Goal: Transaction & Acquisition: Purchase product/service

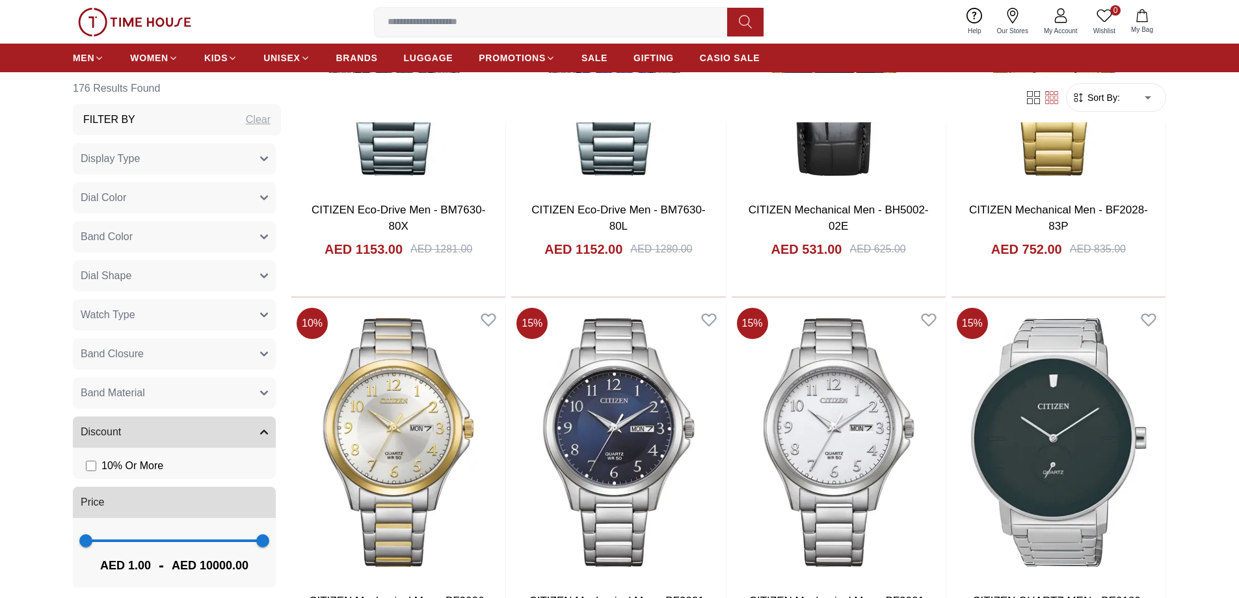
scroll to position [1755, 0]
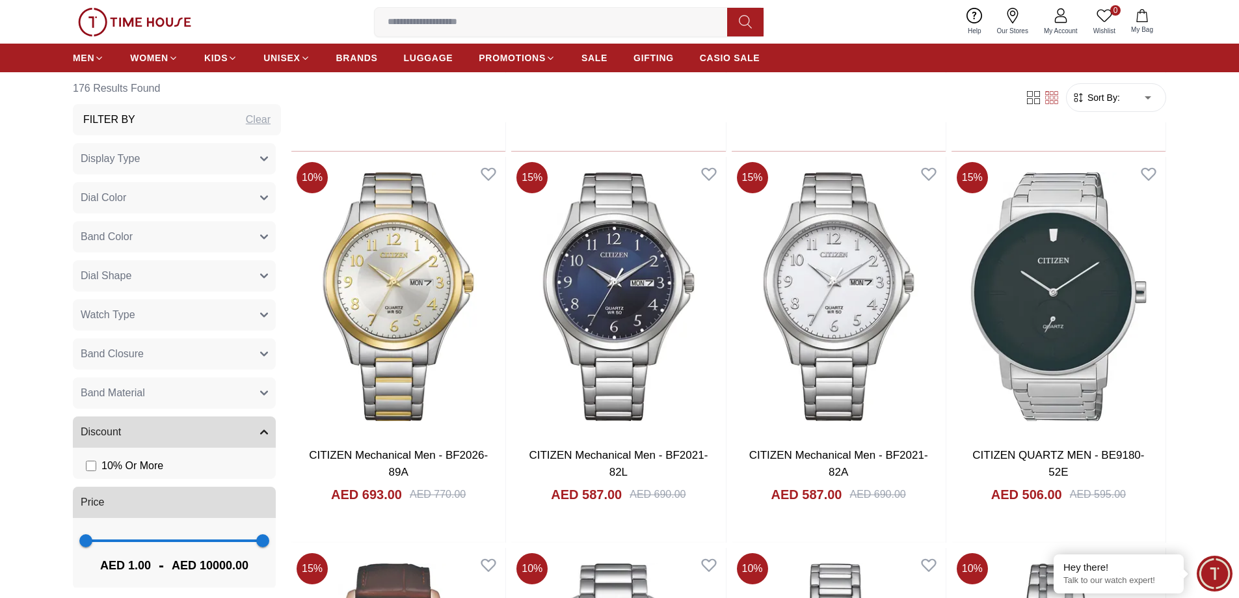
click at [144, 270] on button "Dial Shape" at bounding box center [174, 275] width 203 height 31
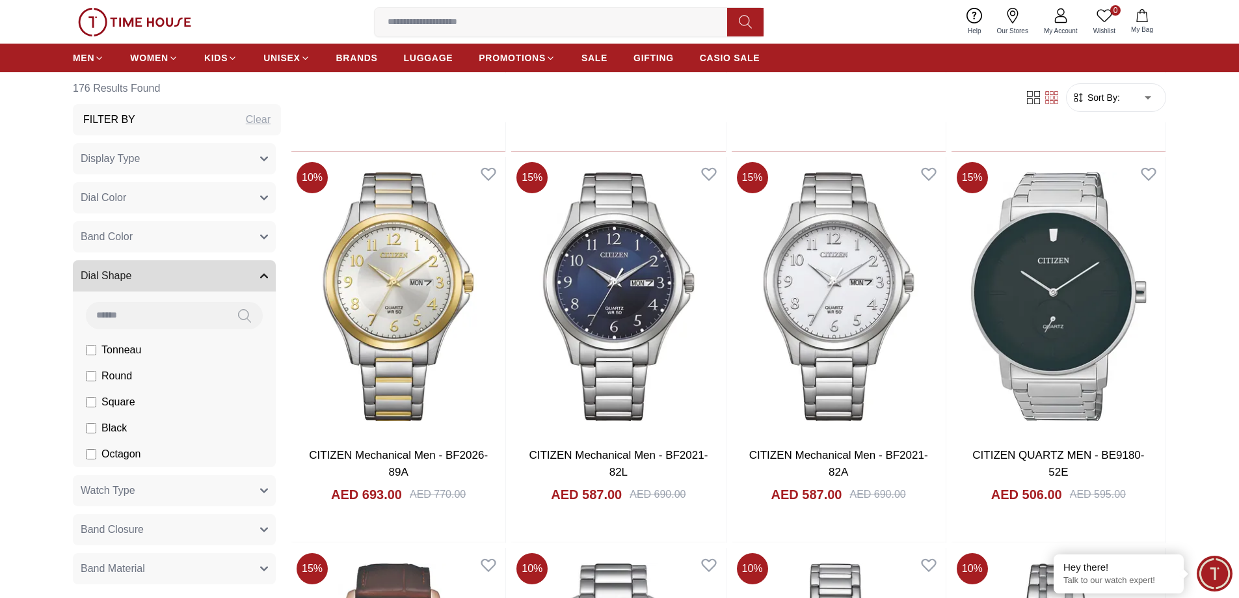
click at [144, 270] on button "Dial Shape" at bounding box center [174, 275] width 203 height 31
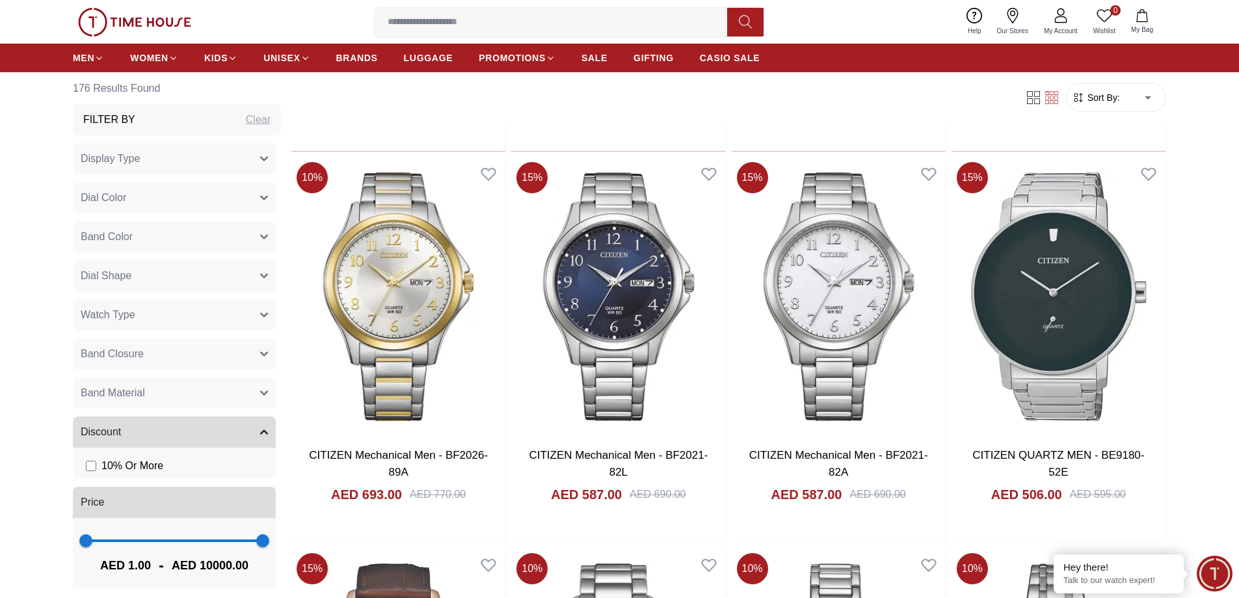
click at [133, 187] on button "Dial Color" at bounding box center [174, 197] width 203 height 31
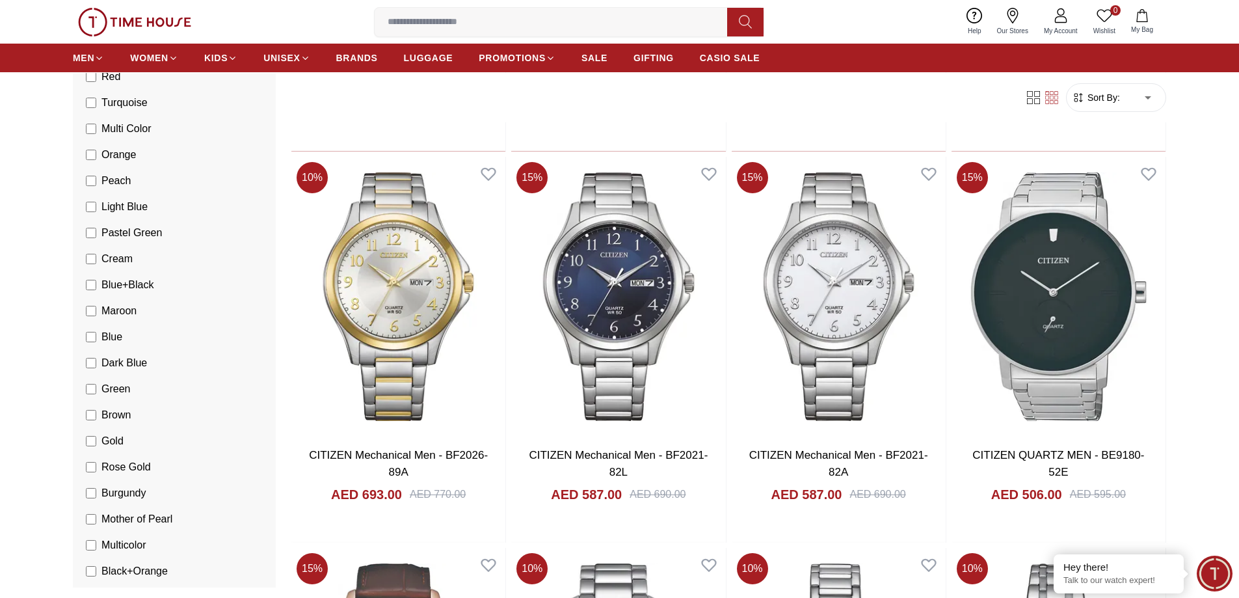
scroll to position [520, 0]
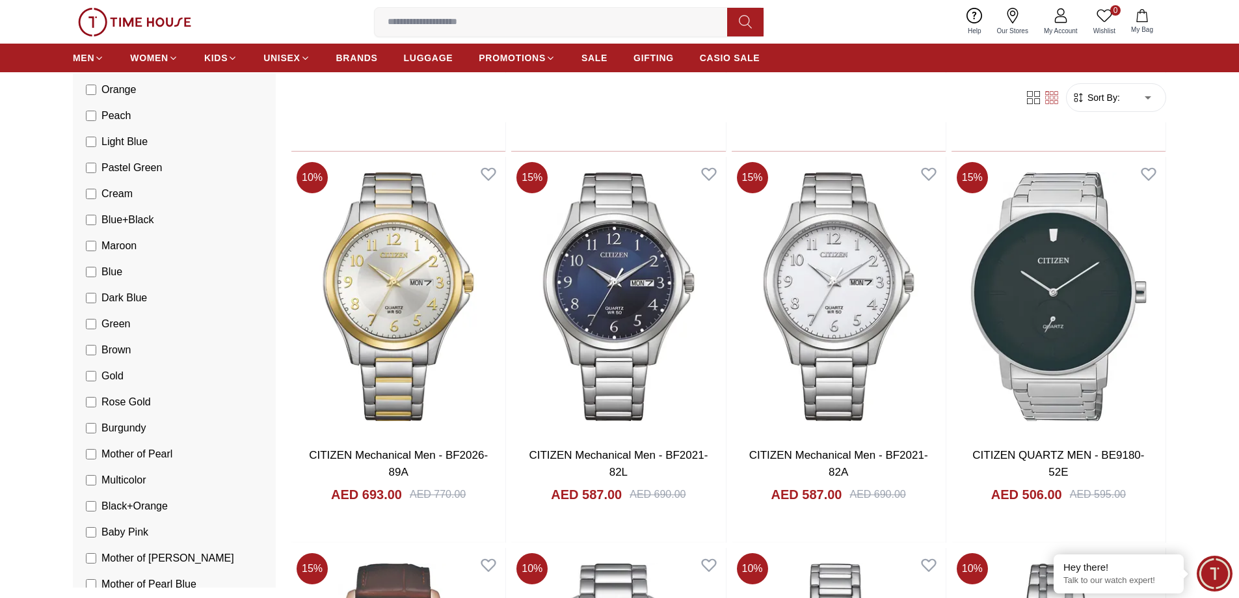
click at [107, 381] on span "Gold" at bounding box center [112, 376] width 22 height 16
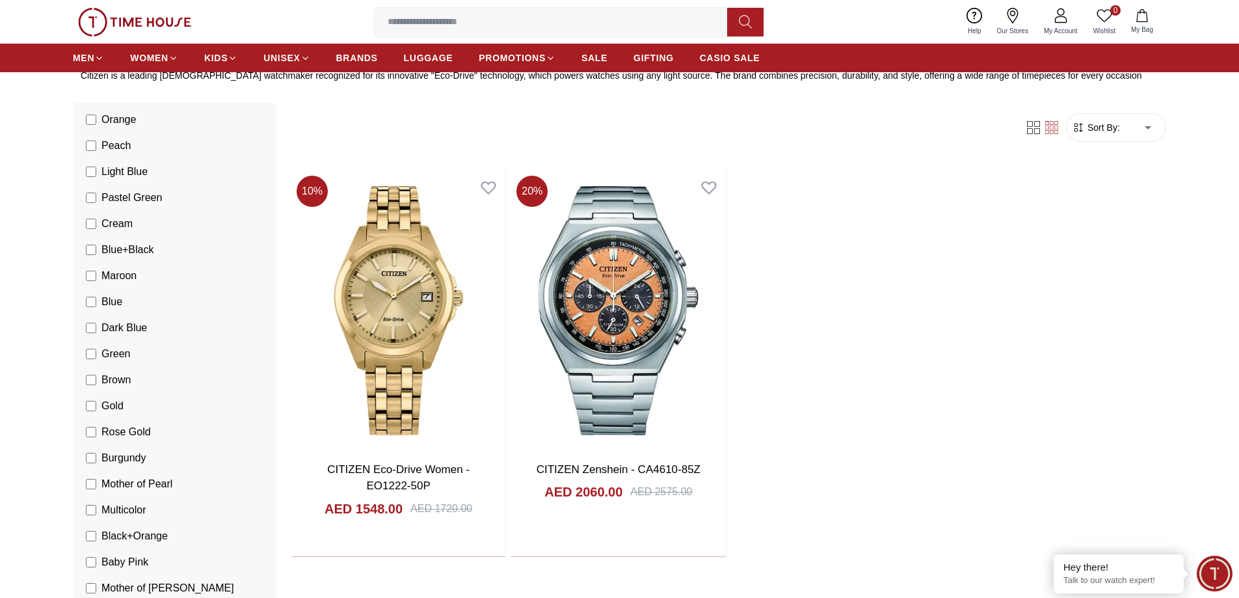
scroll to position [565, 0]
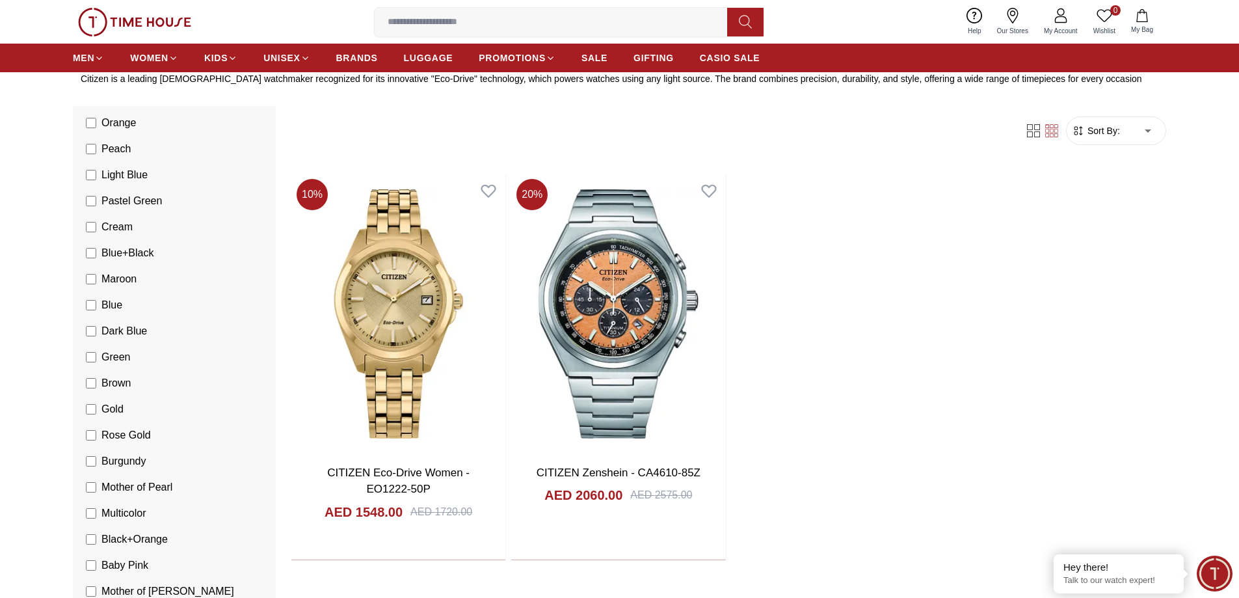
click at [130, 433] on span "Rose Gold" at bounding box center [125, 435] width 49 height 16
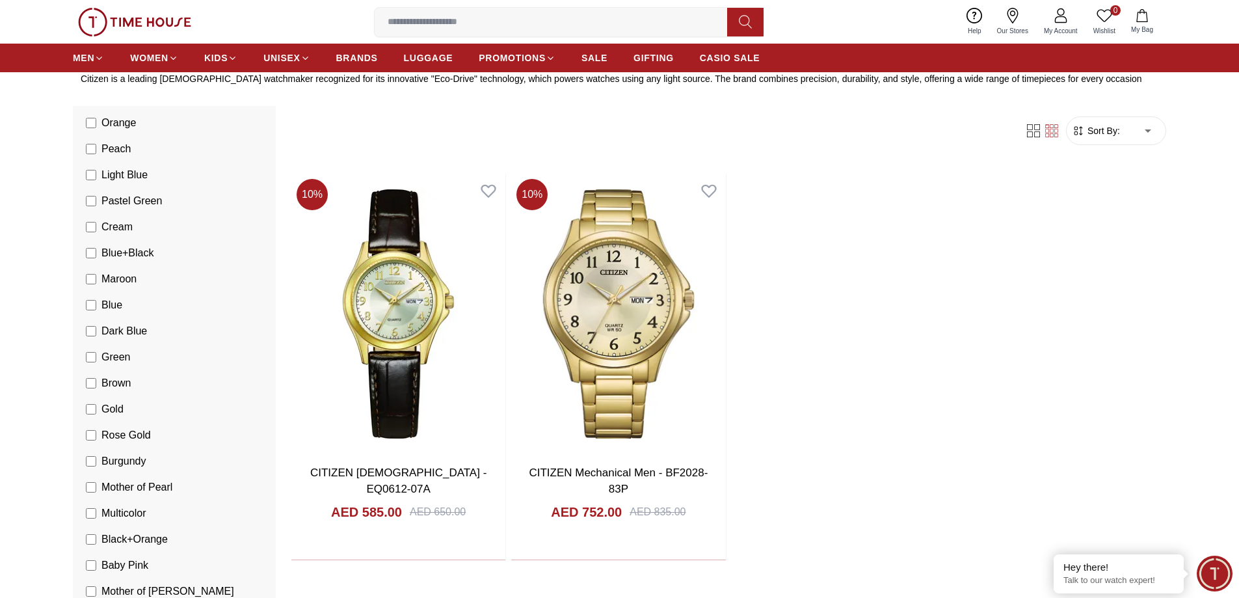
click at [131, 459] on span "Burgundy" at bounding box center [123, 461] width 45 height 16
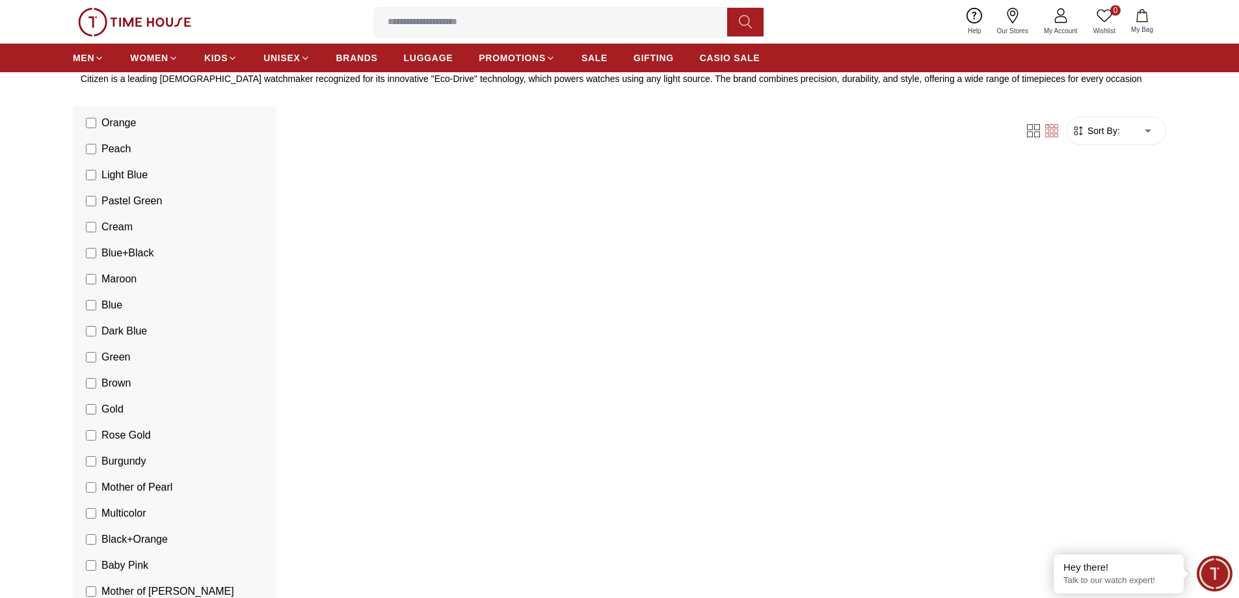
click at [119, 410] on span "Gold" at bounding box center [112, 409] width 22 height 16
click at [120, 429] on span "Rose Gold" at bounding box center [125, 435] width 49 height 16
click at [130, 458] on span "Burgundy" at bounding box center [123, 461] width 45 height 16
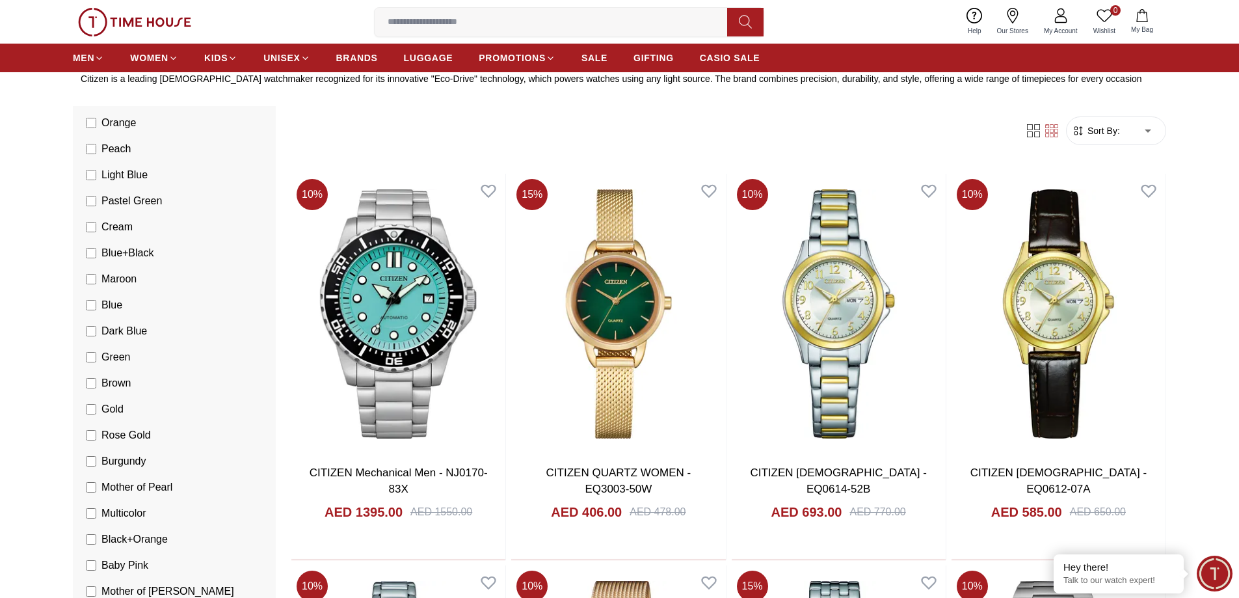
click at [127, 434] on span "Rose Gold" at bounding box center [125, 435] width 49 height 16
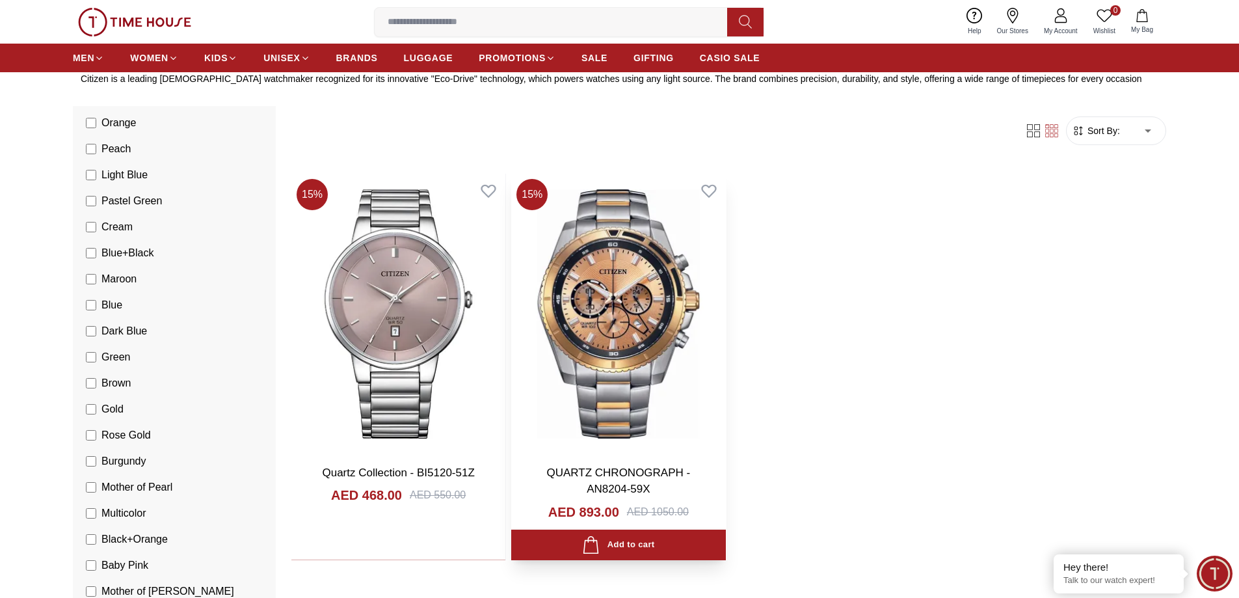
click at [641, 319] on img at bounding box center [618, 314] width 214 height 280
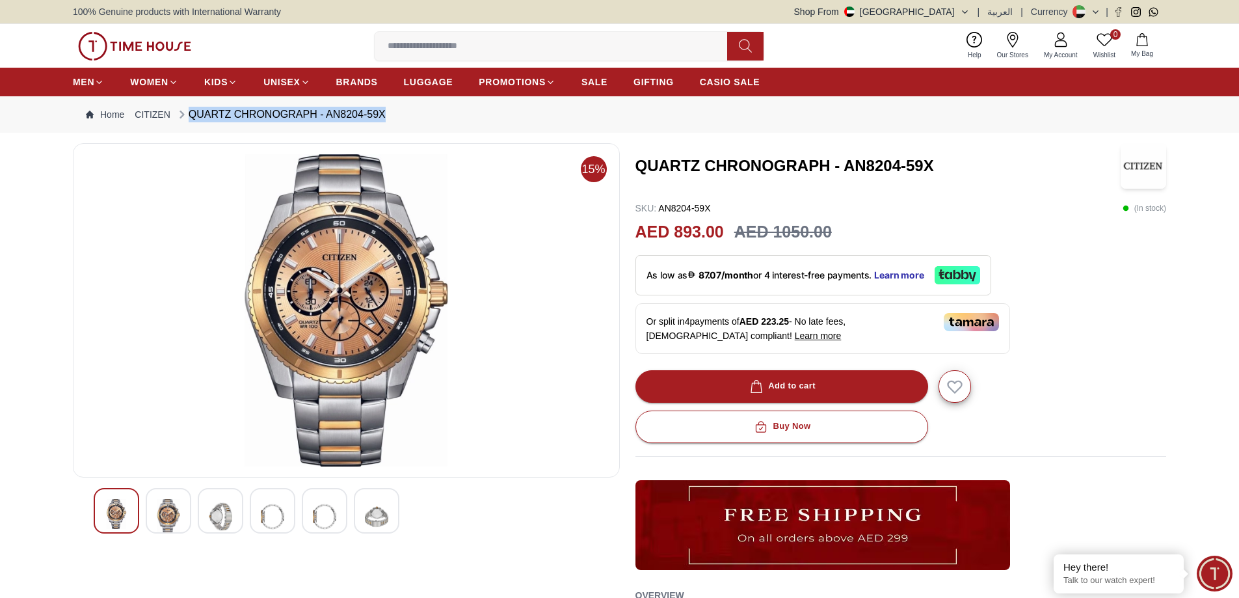
drag, startPoint x: 402, startPoint y: 118, endPoint x: 383, endPoint y: 112, distance: 19.7
click at [383, 112] on nav "Home CITIZEN QUARTZ CHRONOGRAPH - AN8204-59X" at bounding box center [619, 114] width 1093 height 36
copy div "QUARTZ CHRONOGRAPH - AN8204-59X"
